Goal: Task Accomplishment & Management: Manage account settings

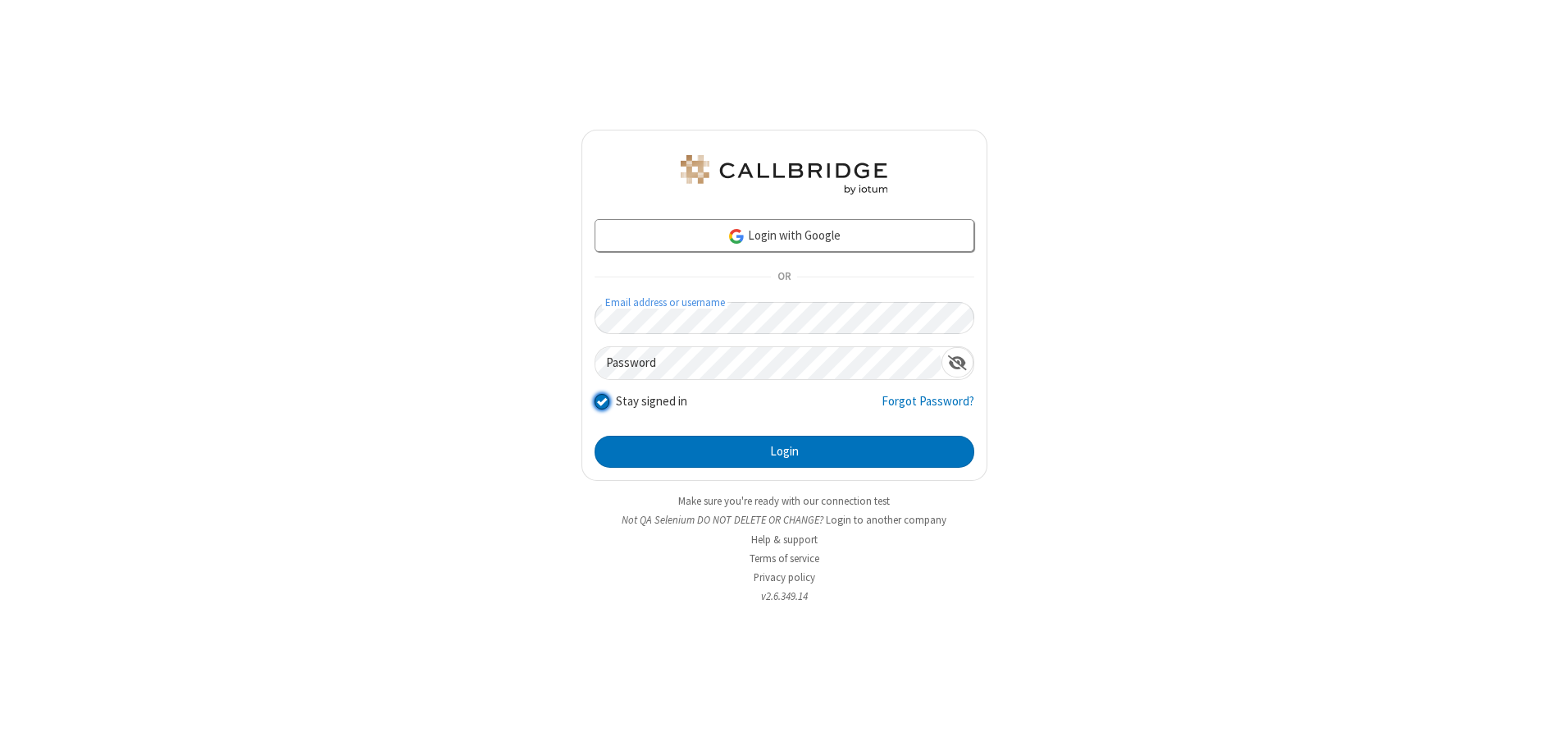
click at [601, 401] on input "Stay signed in" at bounding box center [602, 402] width 15 height 17
checkbox input "false"
click at [784, 451] on button "Login" at bounding box center [784, 452] width 379 height 32
click at [601, 401] on input "Stay signed in" at bounding box center [602, 402] width 15 height 17
checkbox input "false"
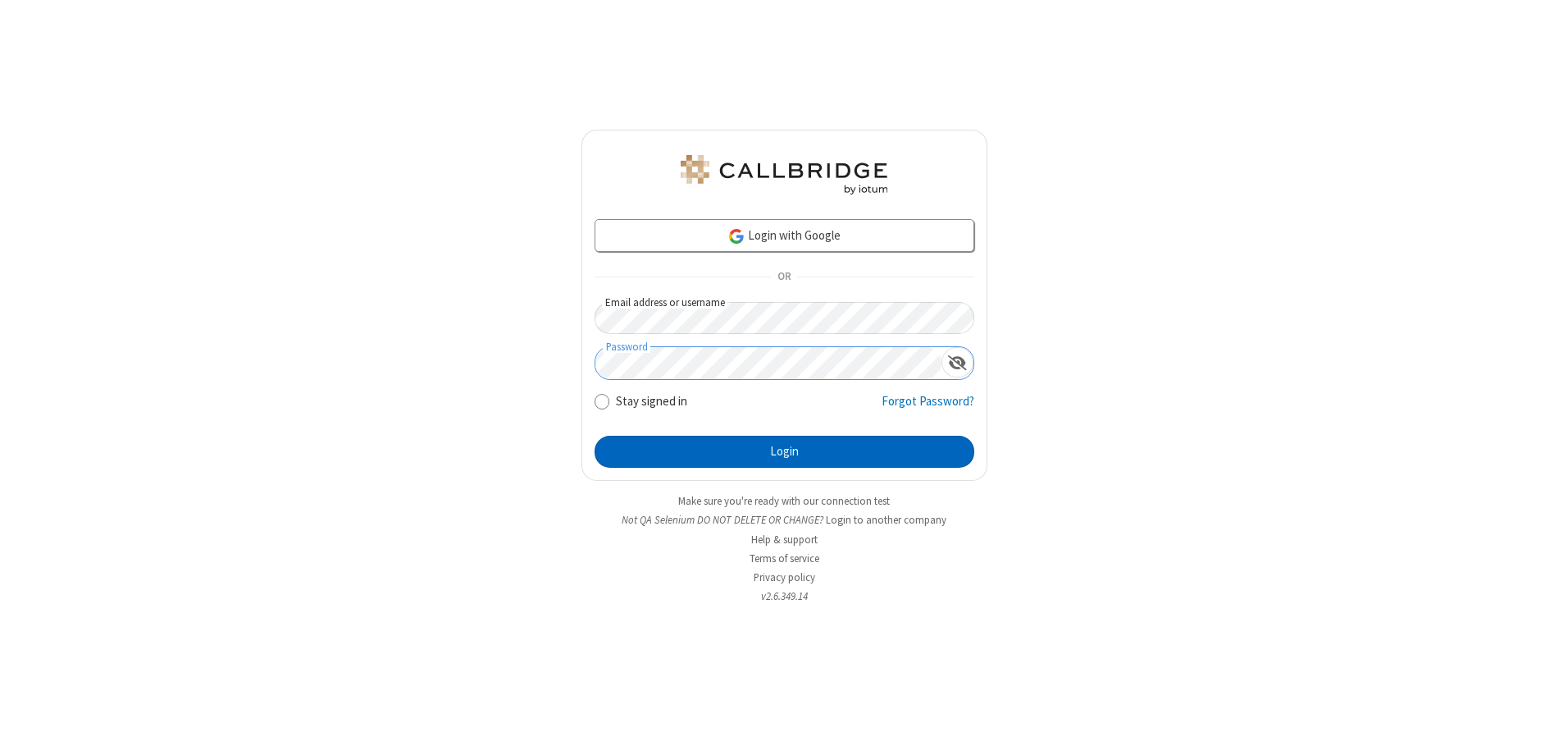
click at [784, 451] on button "Login" at bounding box center [784, 452] width 379 height 32
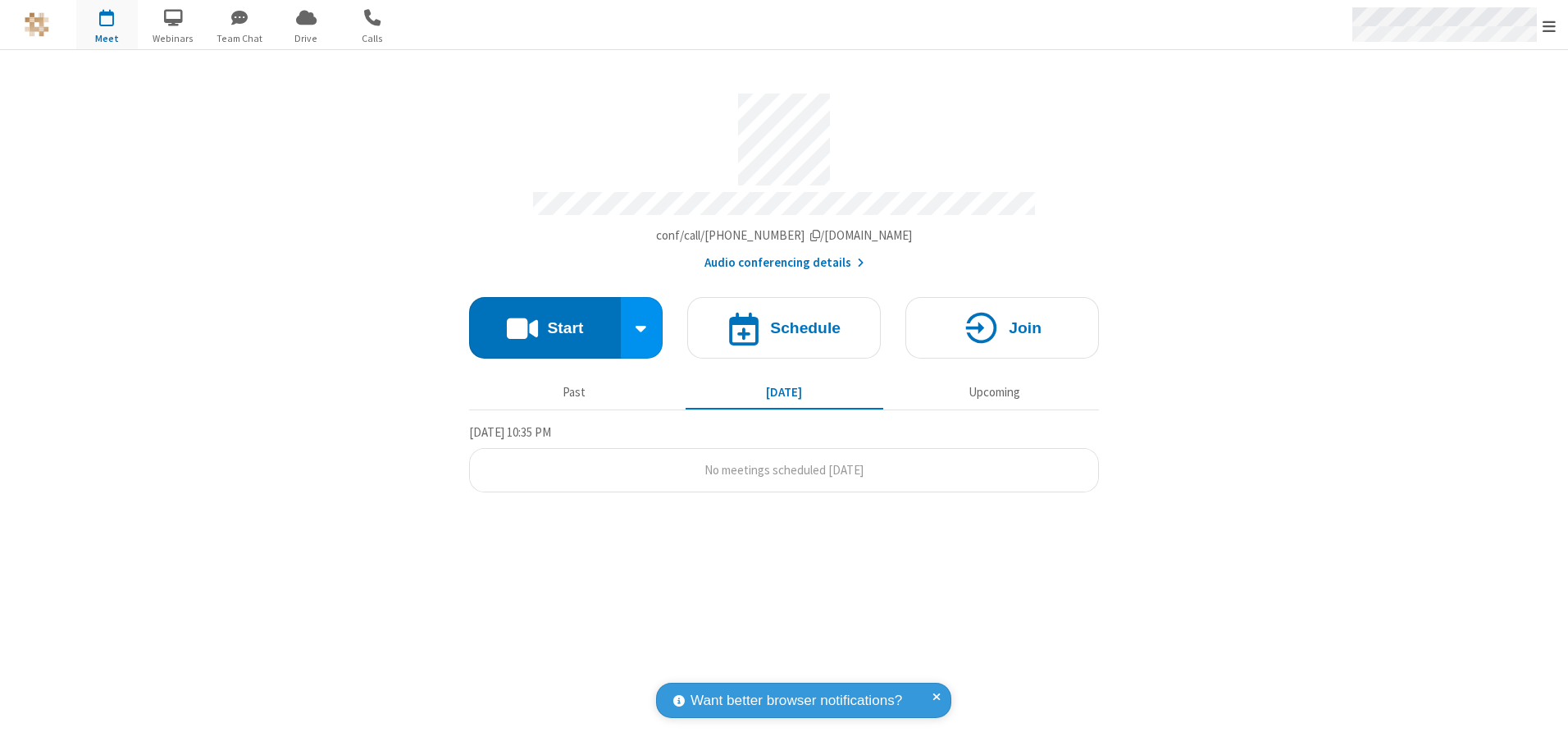
click at [1549, 25] on span "Open menu" at bounding box center [1549, 26] width 13 height 16
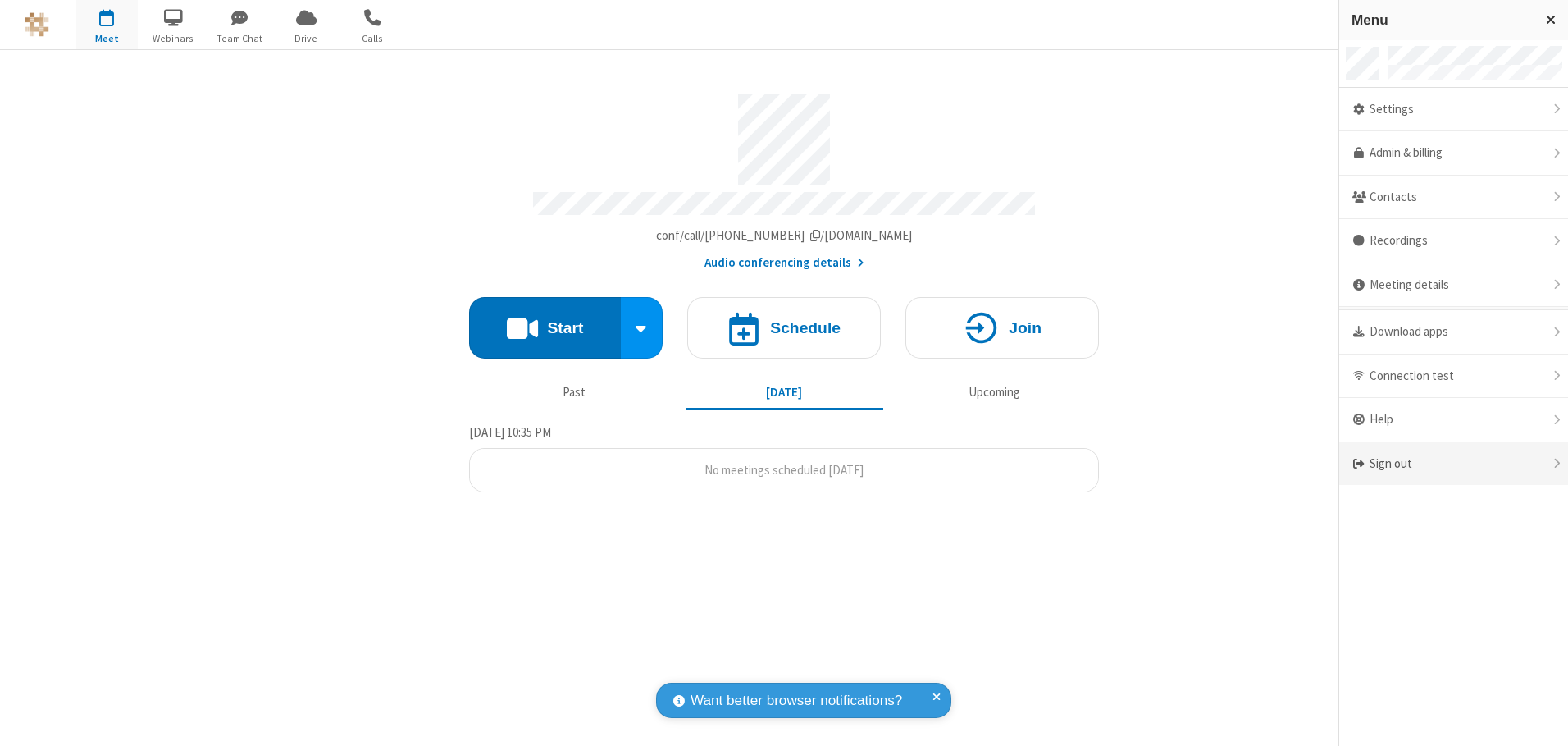
click at [1454, 464] on div "Sign out" at bounding box center [1454, 464] width 229 height 43
